Goal: Transaction & Acquisition: Register for event/course

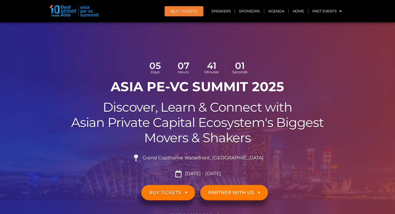
scroll to position [2967, 0]
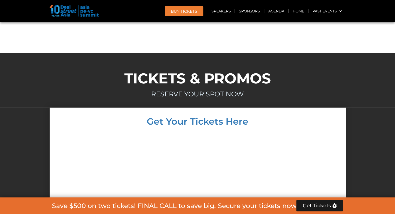
click at [80, 139] on div at bounding box center [197, 215] width 285 height 168
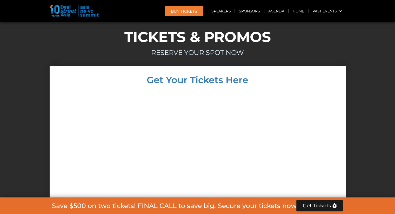
scroll to position [3019, 0]
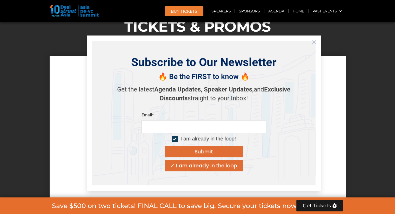
click at [313, 44] on icon "Close" at bounding box center [313, 42] width 5 height 5
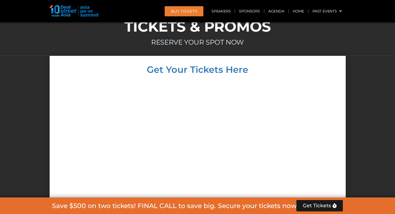
click at [82, 116] on div at bounding box center [197, 163] width 285 height 168
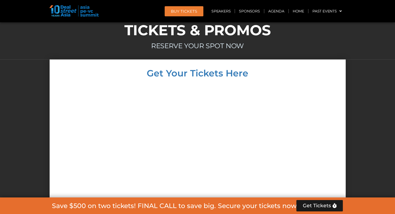
scroll to position [3075, 0]
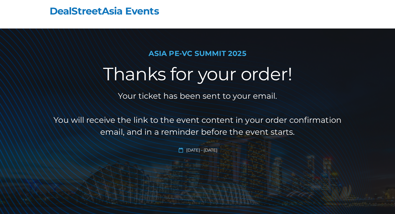
click at [333, 6] on header "DealStreetAsia Events" at bounding box center [198, 14] width 296 height 29
